Goal: Information Seeking & Learning: Learn about a topic

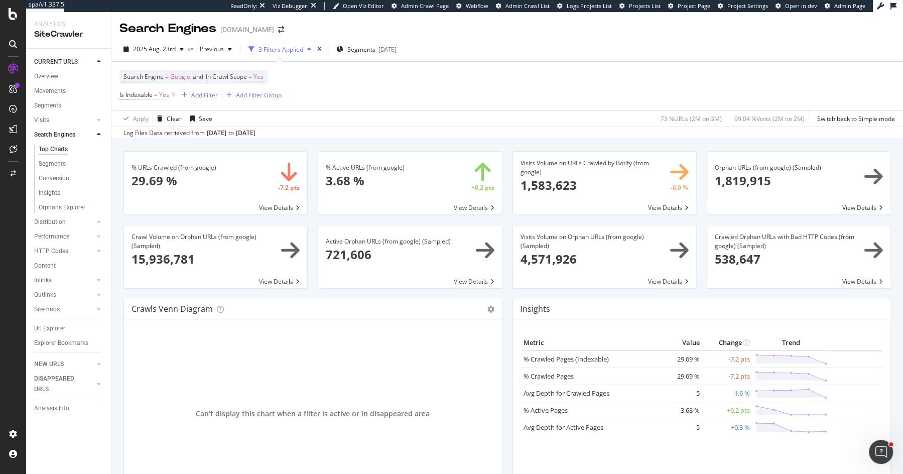
scroll to position [1128, 0]
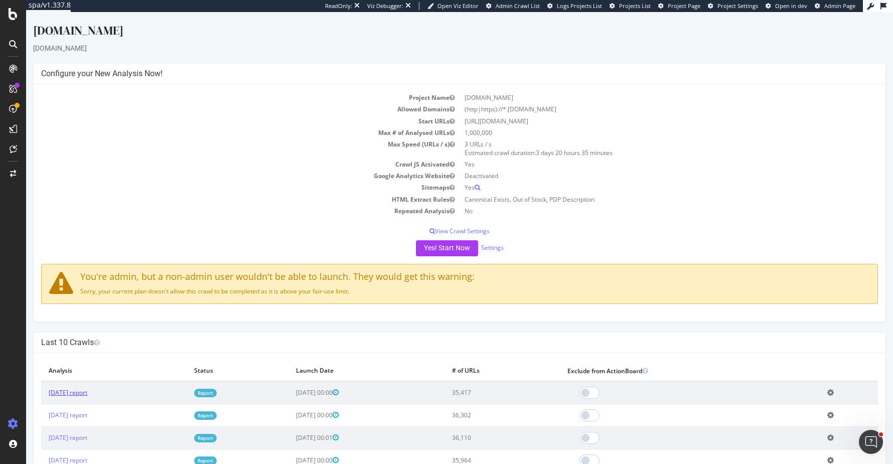
click at [86, 391] on link "2025 Aug. 17th report" at bounding box center [68, 392] width 39 height 9
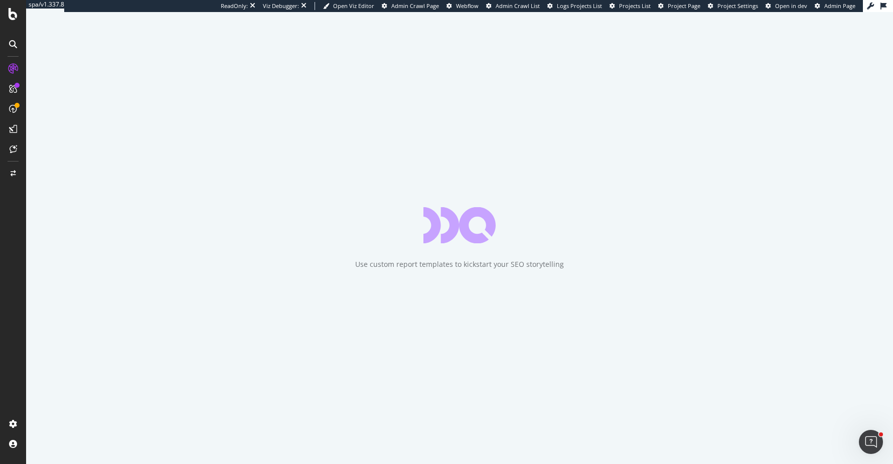
click at [254, 120] on div "Use custom report templates to kickstart your SEO storytelling" at bounding box center [459, 238] width 867 height 452
